Goal: Task Accomplishment & Management: Manage account settings

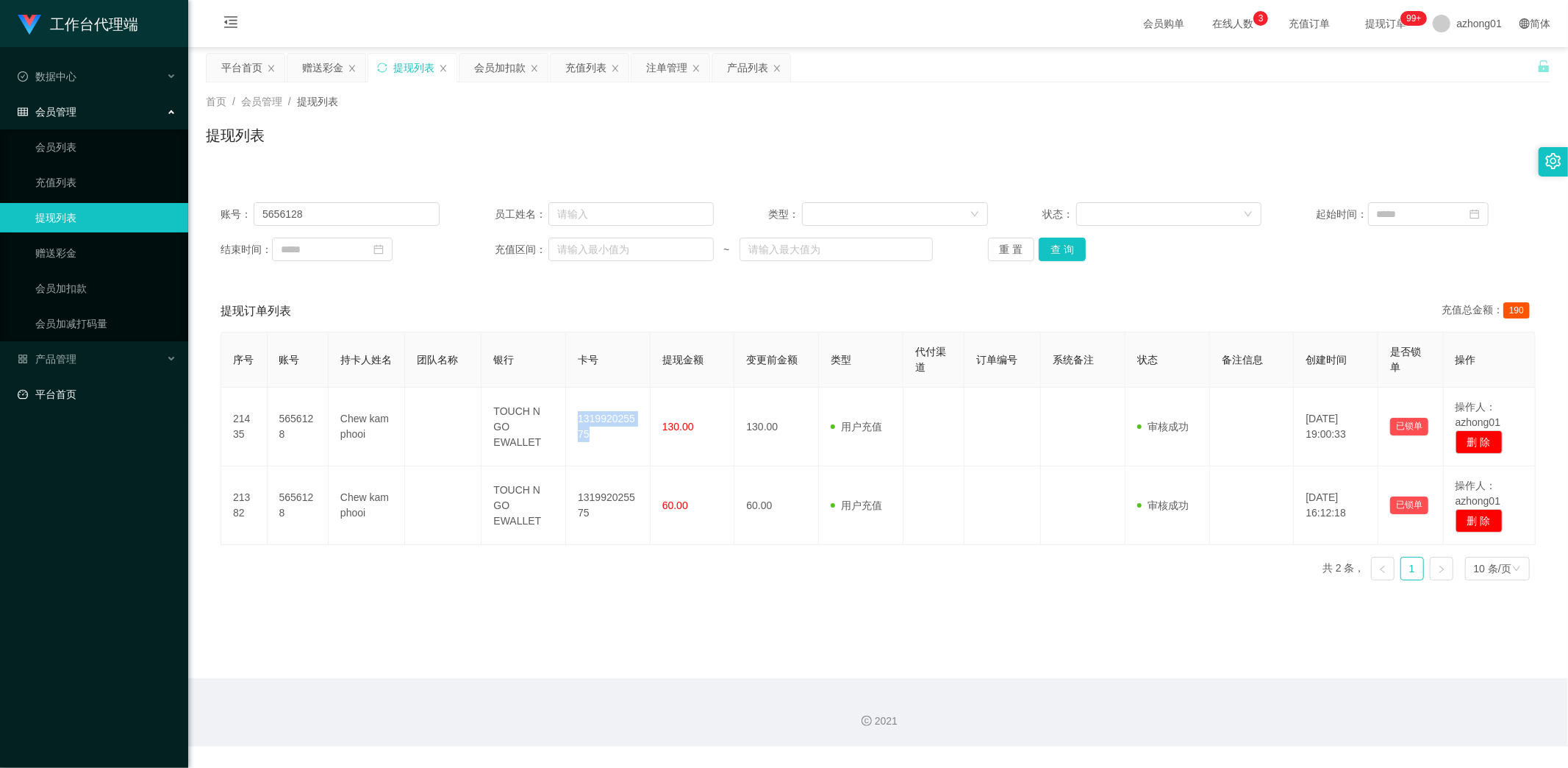
click at [66, 391] on link "平台首页" at bounding box center [97, 394] width 158 height 30
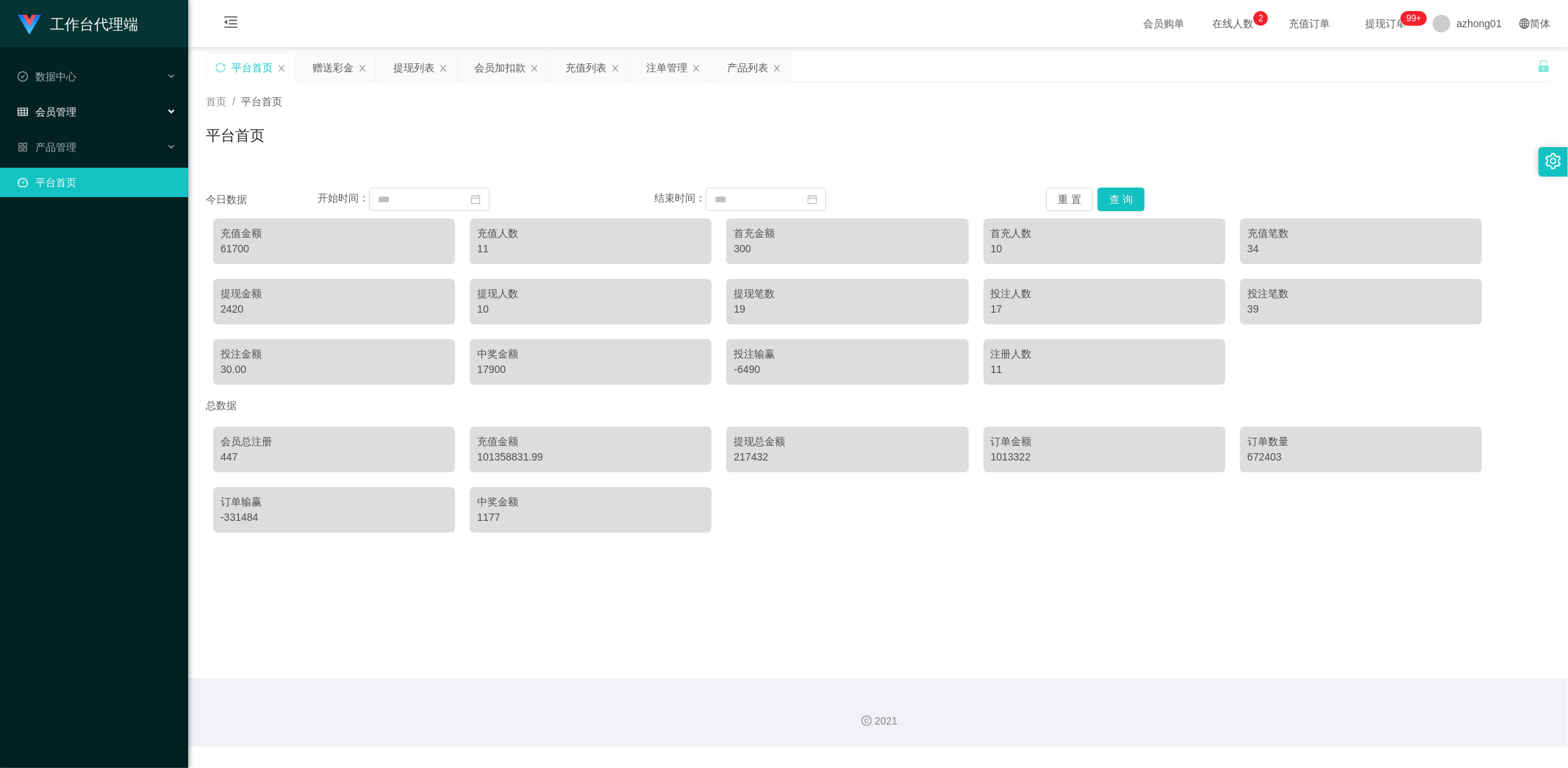
click at [70, 109] on span "会员管理" at bounding box center [47, 112] width 59 height 12
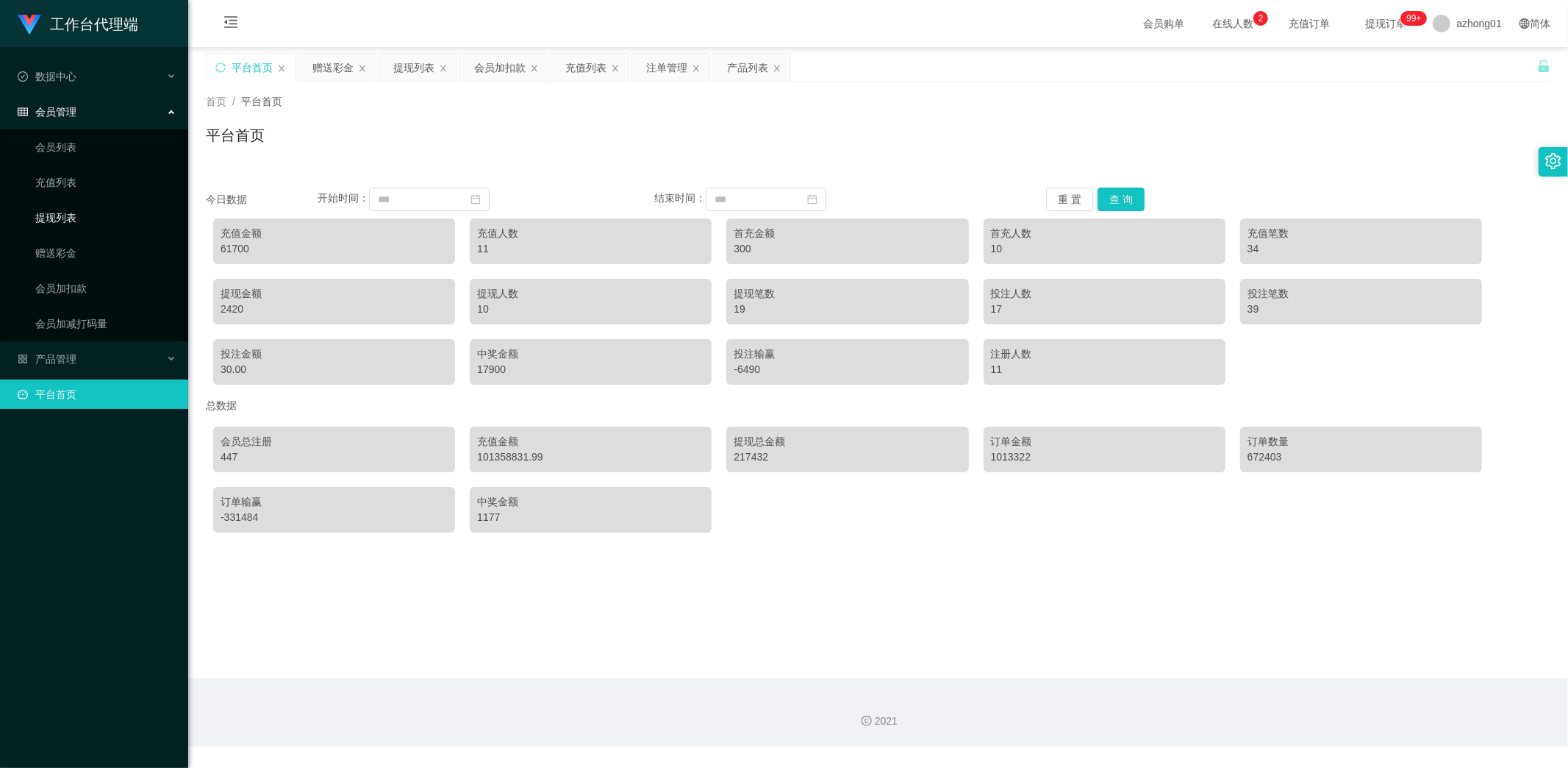
click at [76, 217] on link "提现列表" at bounding box center [106, 218] width 141 height 30
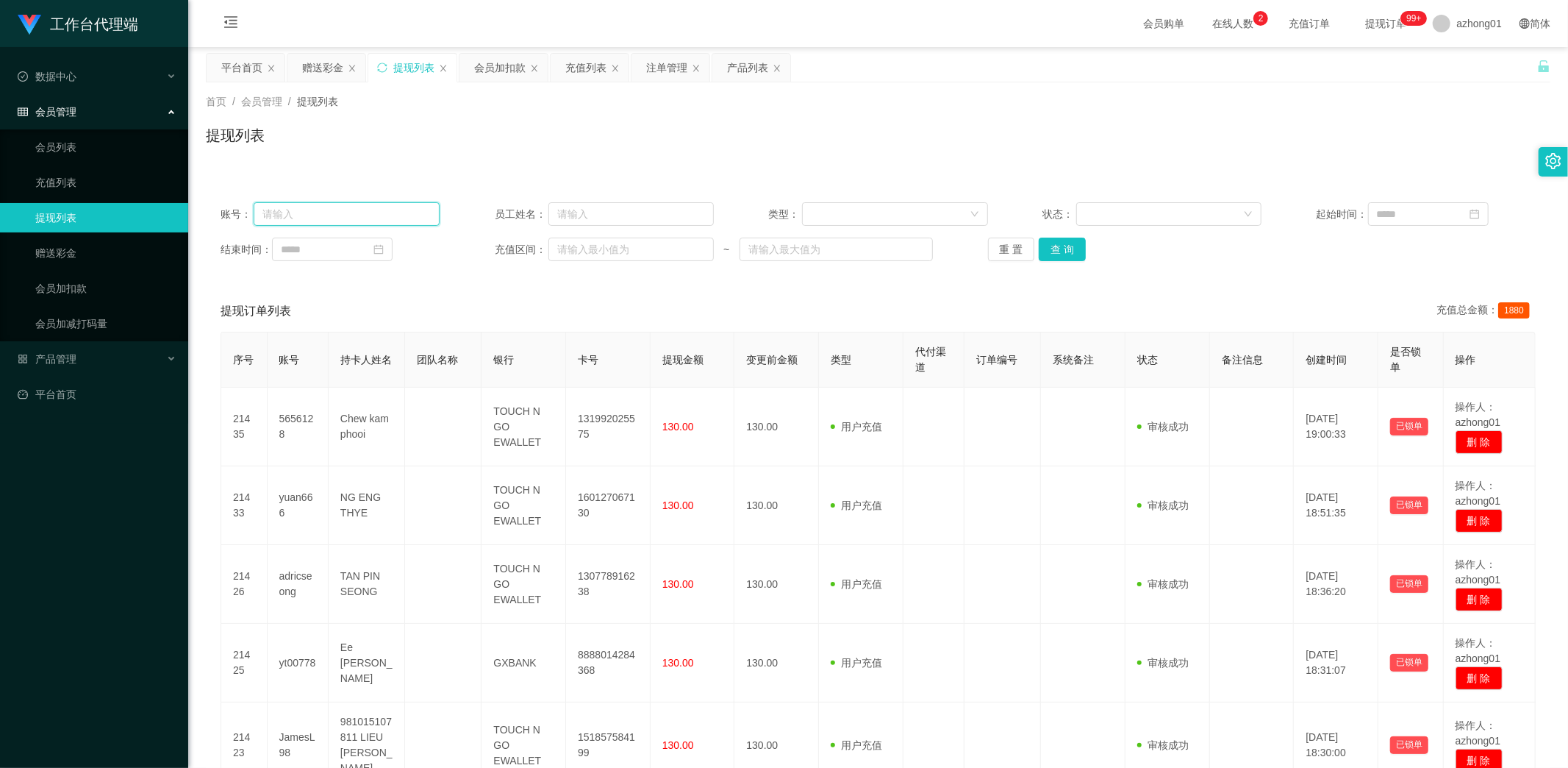
click at [364, 215] on input "text" at bounding box center [347, 214] width 186 height 24
paste input "5656128"
type input "5656128"
click at [1062, 246] on button "查 询" at bounding box center [1062, 249] width 47 height 24
